Goal: Information Seeking & Learning: Understand process/instructions

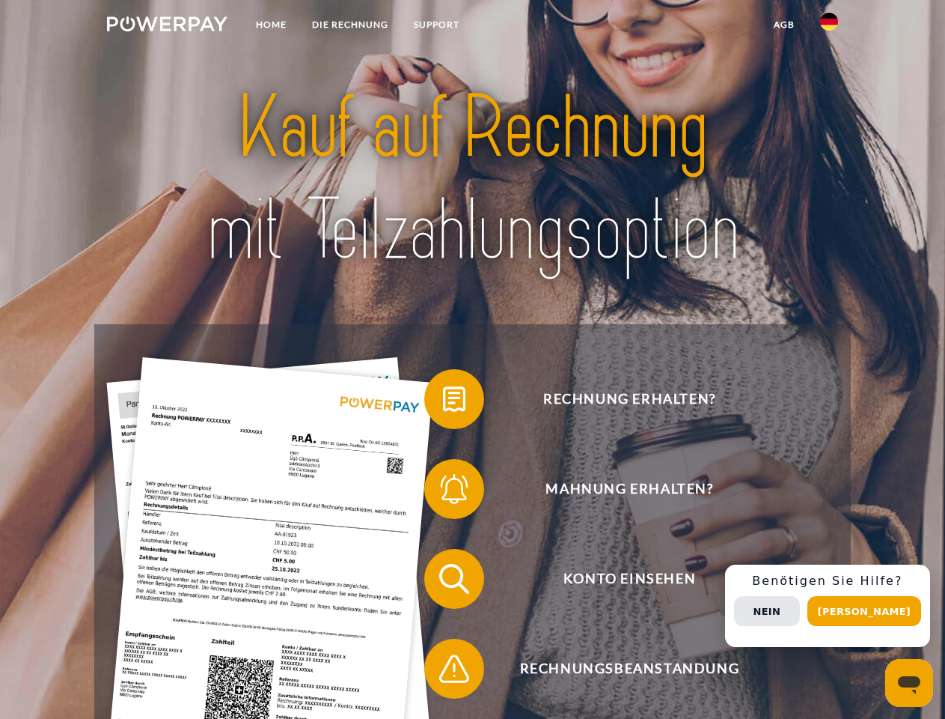
click at [167, 26] on img at bounding box center [167, 23] width 121 height 15
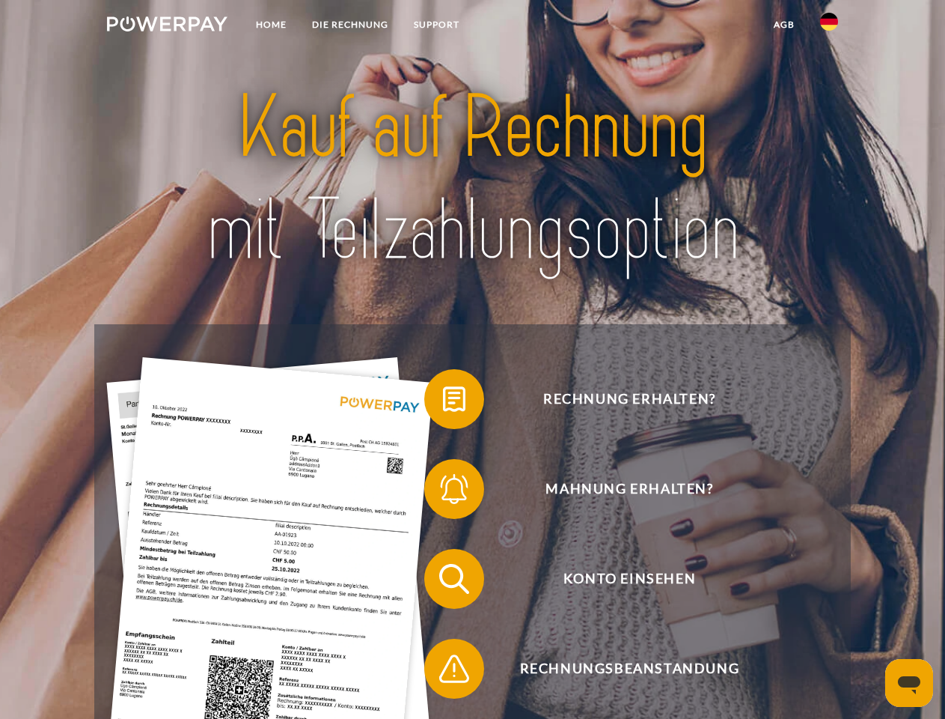
click at [829, 26] on img at bounding box center [829, 22] width 18 height 18
click at [784, 25] on link "agb" at bounding box center [784, 24] width 46 height 27
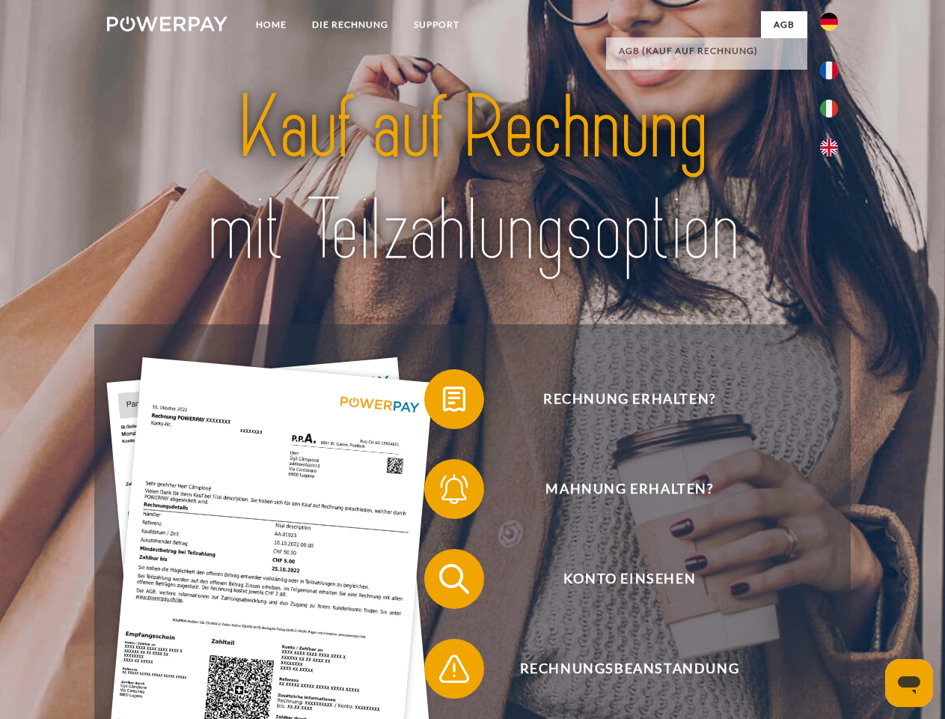
click at [443, 402] on span at bounding box center [431, 399] width 75 height 75
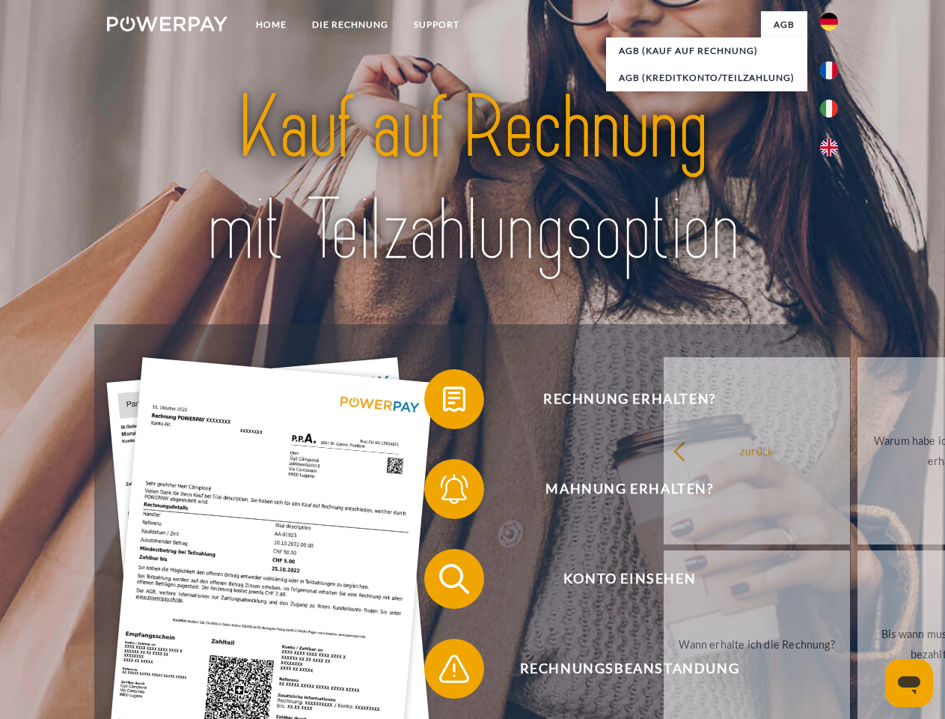
click at [443, 492] on div "Rechnung erhalten? Mahnung erhalten? Konto einsehen" at bounding box center [472, 623] width 756 height 599
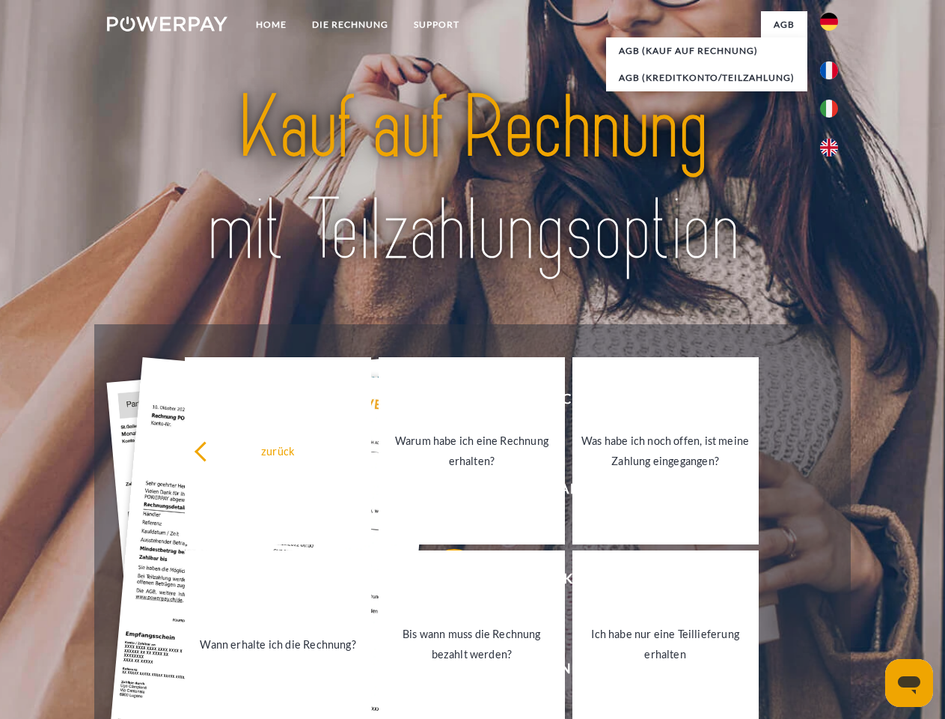
click at [443, 582] on link "Bis wann muss die Rechnung bezahlt werden?" at bounding box center [472, 643] width 186 height 187
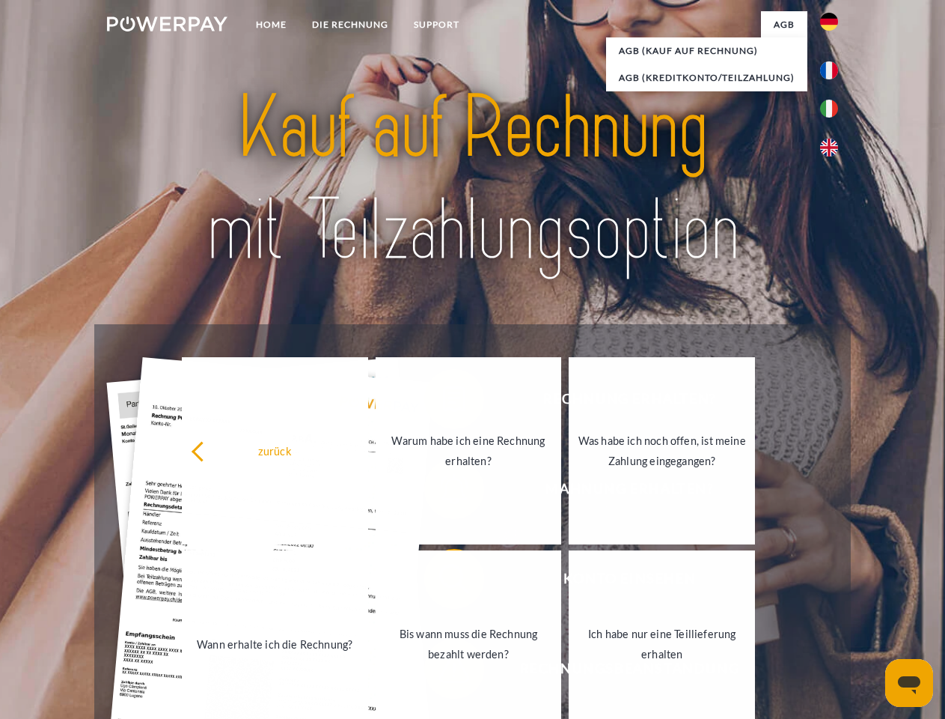
click at [569, 671] on link "Ich habe nur eine Teillieferung erhalten" at bounding box center [662, 643] width 186 height 187
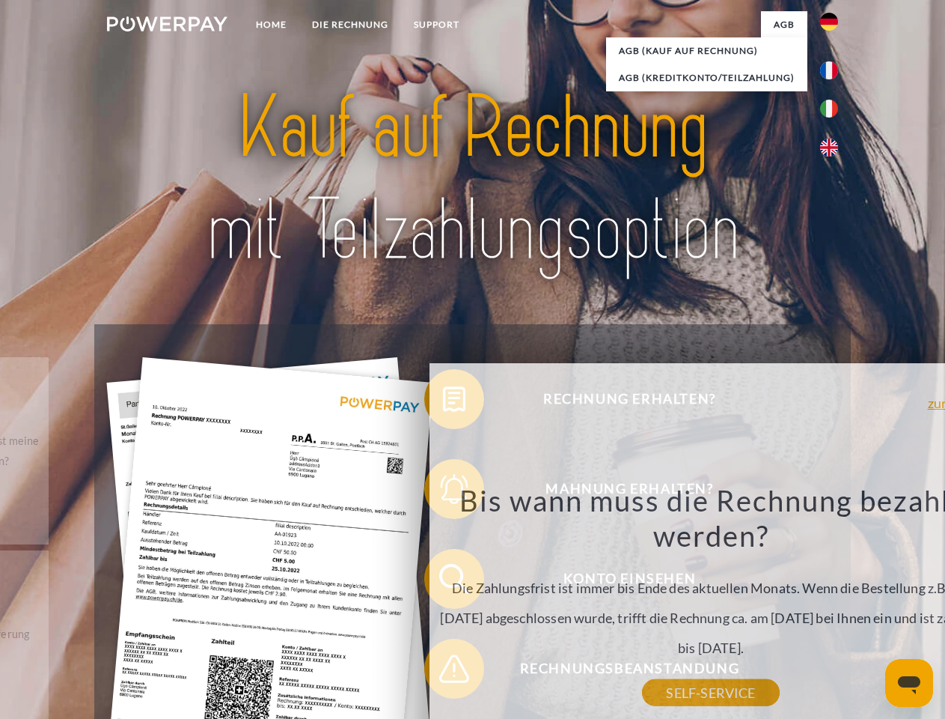
click at [833, 606] on div "Rechnung erhalten? Mahnung erhalten? Konto einsehen" at bounding box center [472, 623] width 756 height 599
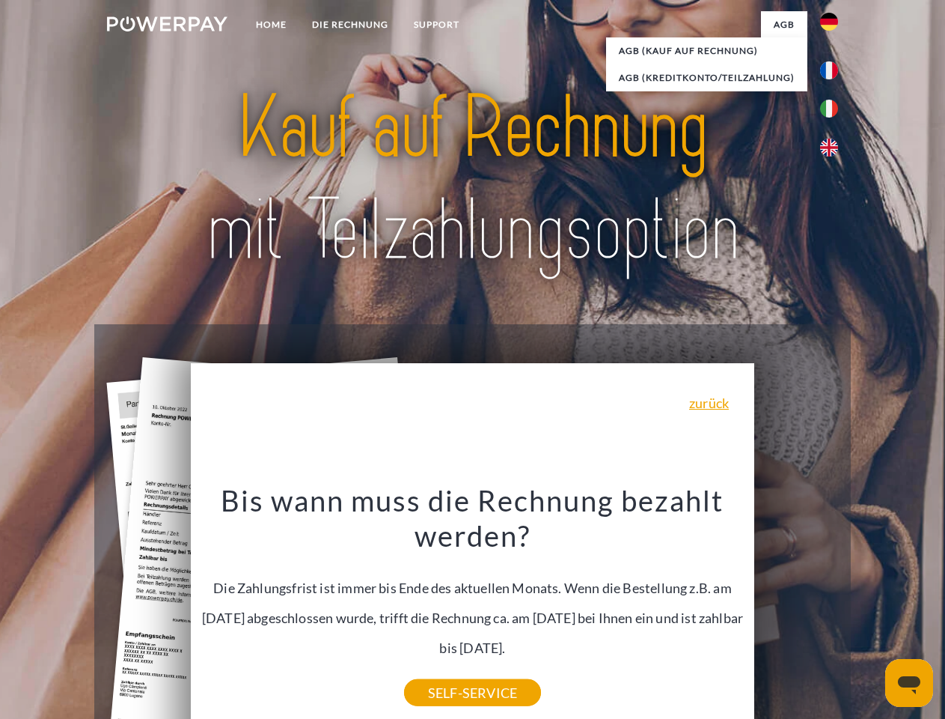
click at [796, 609] on span "Konto einsehen" at bounding box center [629, 579] width 367 height 60
click at [870, 611] on header "Home DIE RECHNUNG SUPPORT" at bounding box center [472, 517] width 945 height 1034
